Goal: Navigation & Orientation: Understand site structure

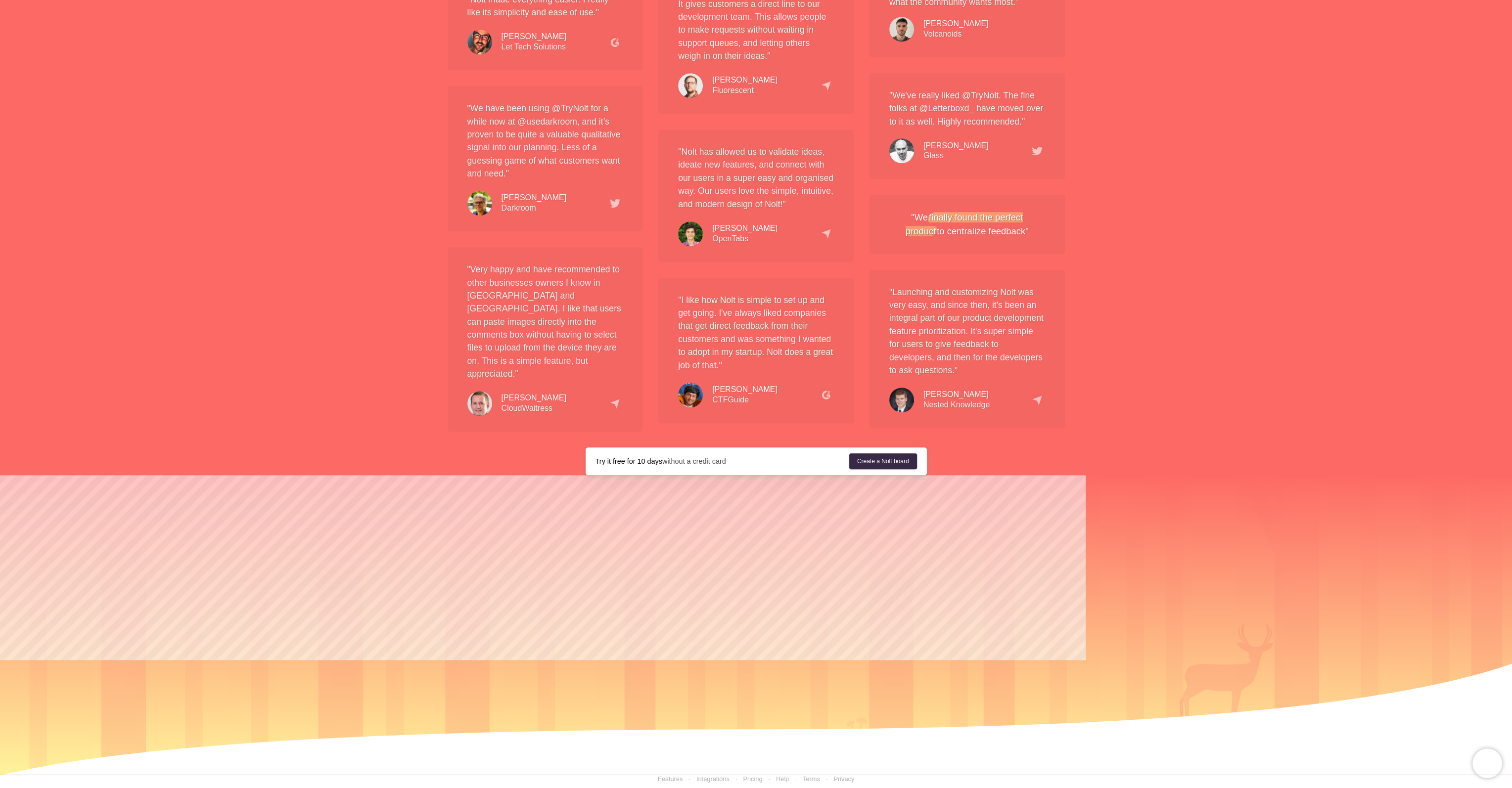
scroll to position [1841, 0]
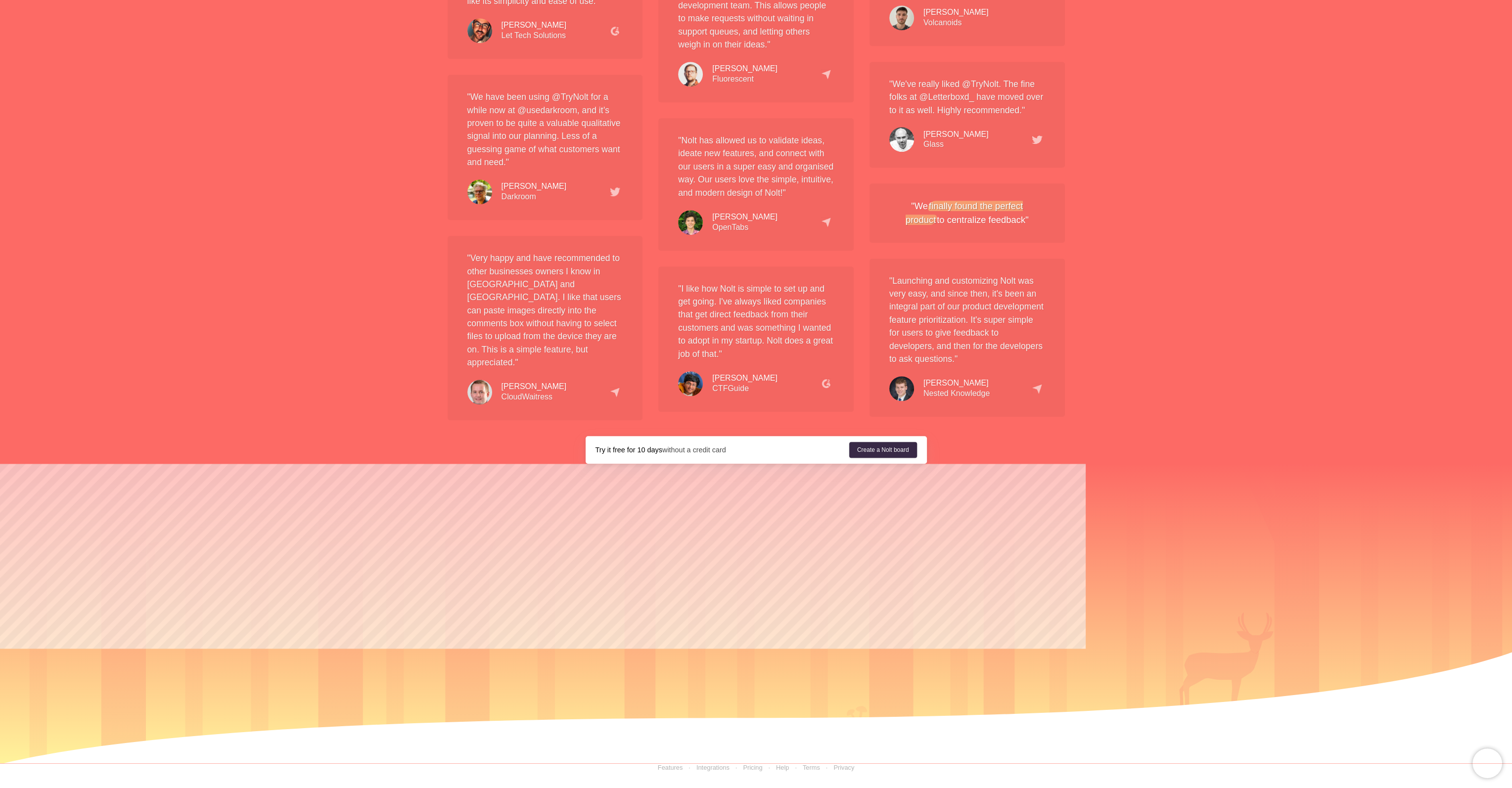
click at [788, 544] on link "Help" at bounding box center [783, 768] width 13 height 8
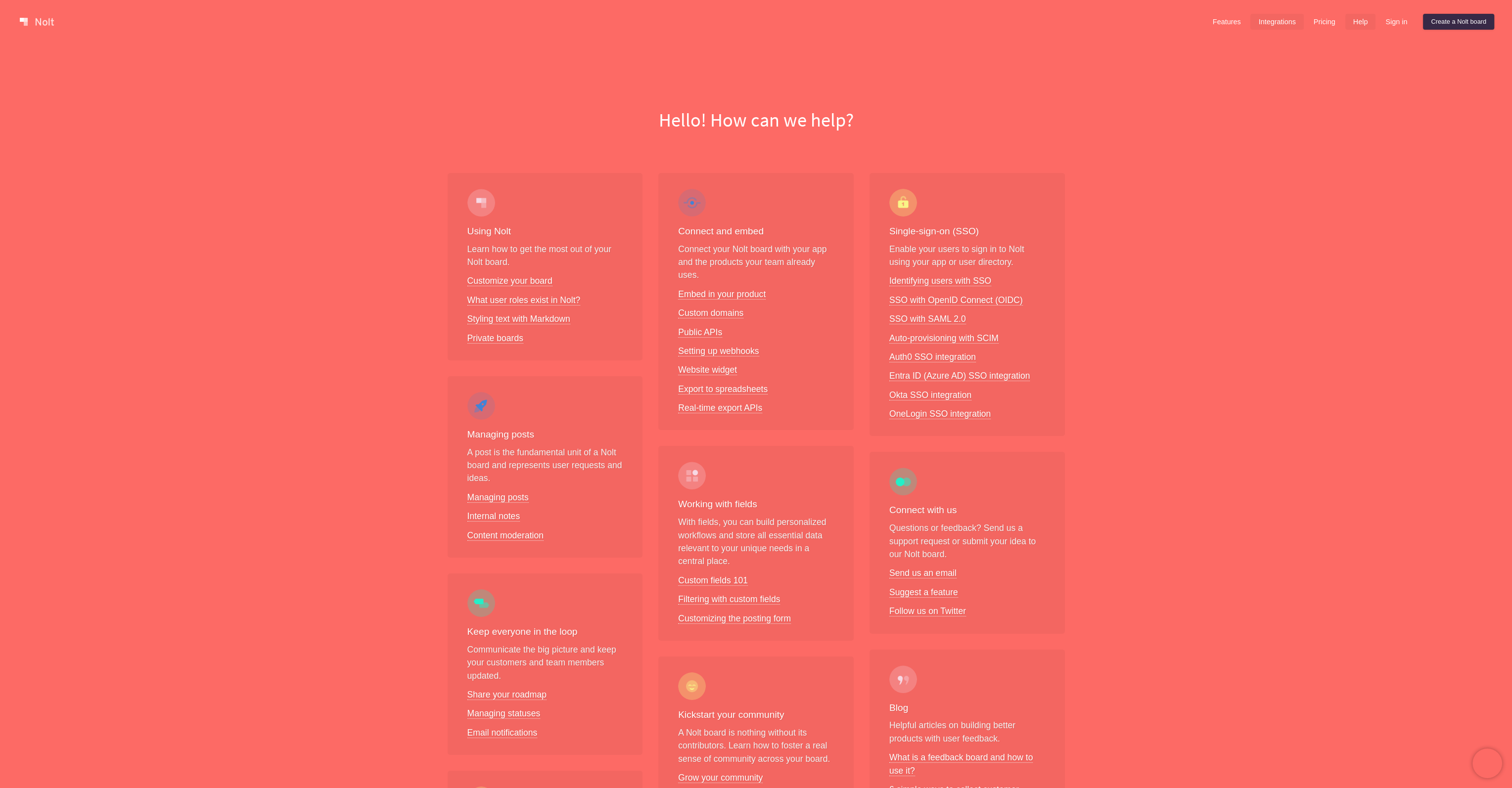
click at [1078, 20] on link "Integrations" at bounding box center [1277, 21] width 53 height 16
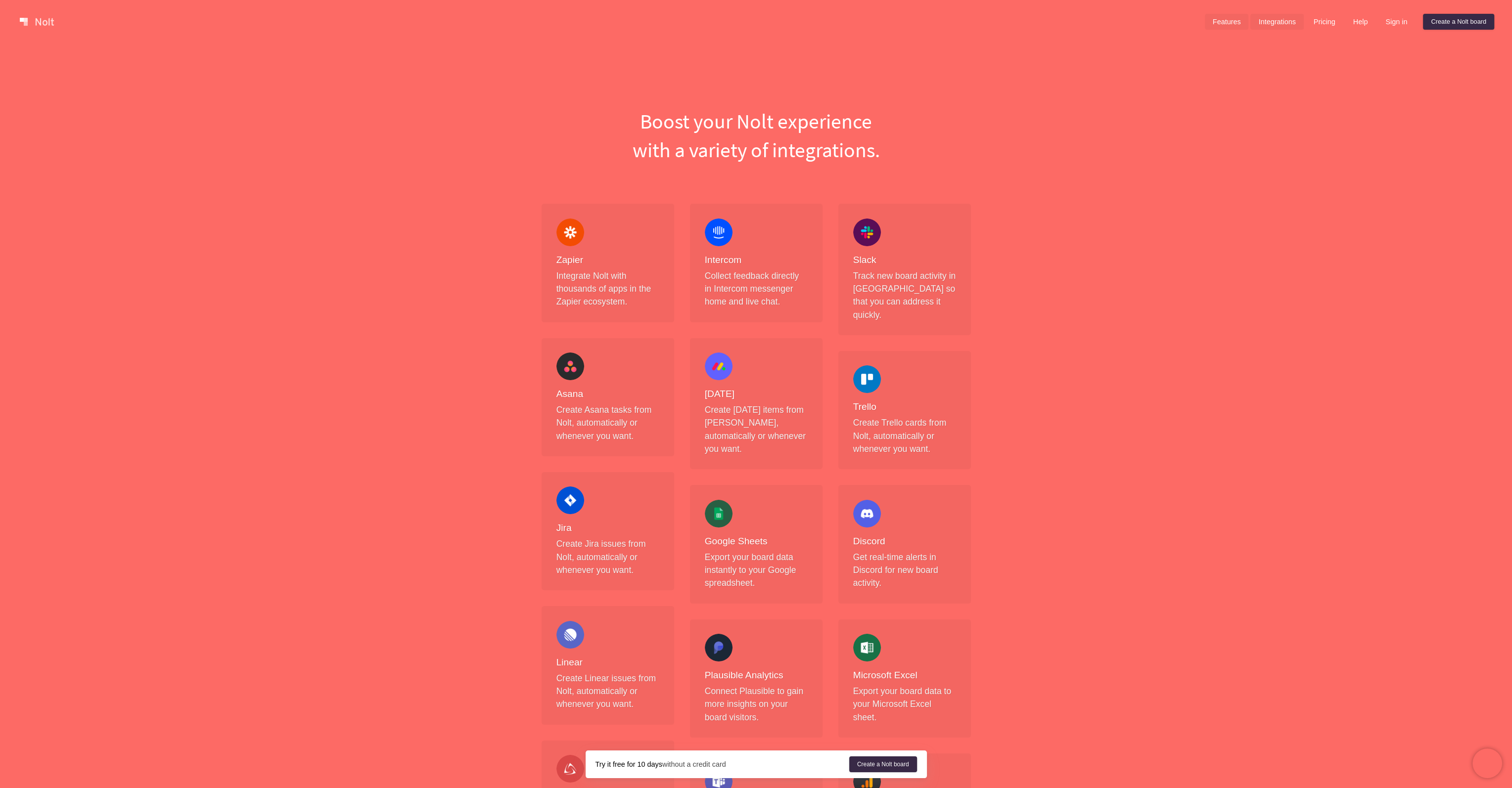
click at [1078, 25] on link "Features" at bounding box center [1227, 21] width 44 height 16
